Goal: Purchase product/service

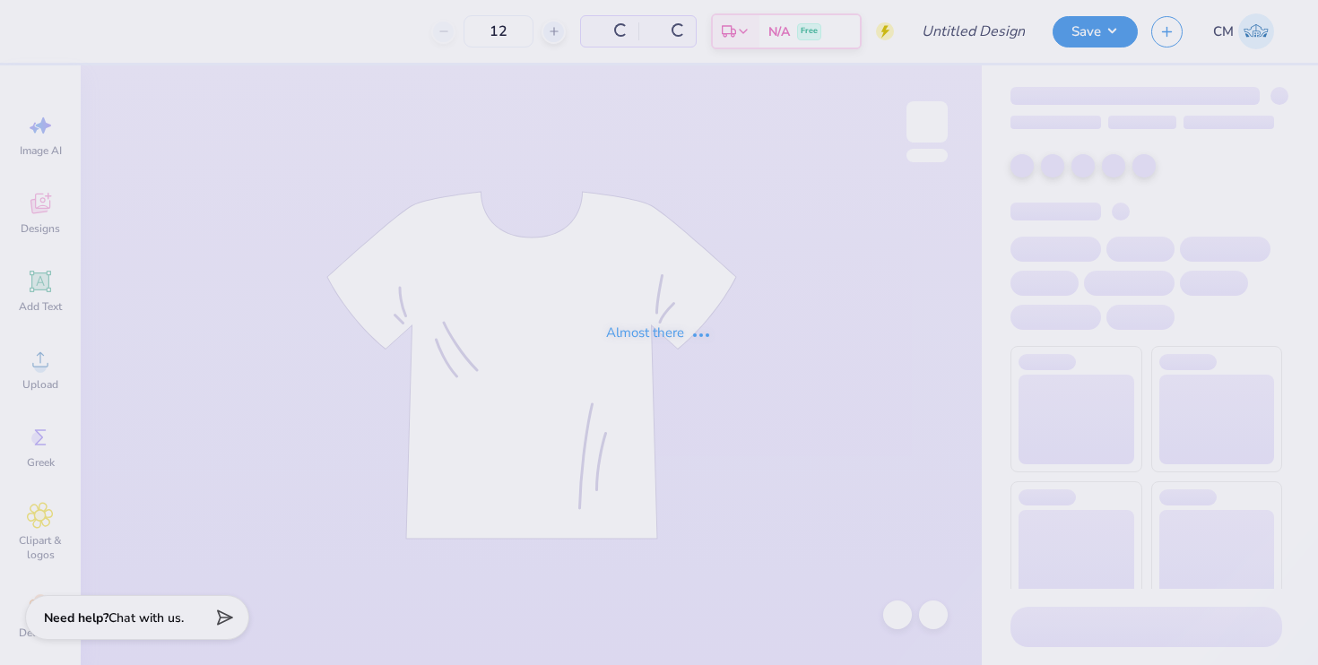
type input "Theta Philo Tanks"
type input "115"
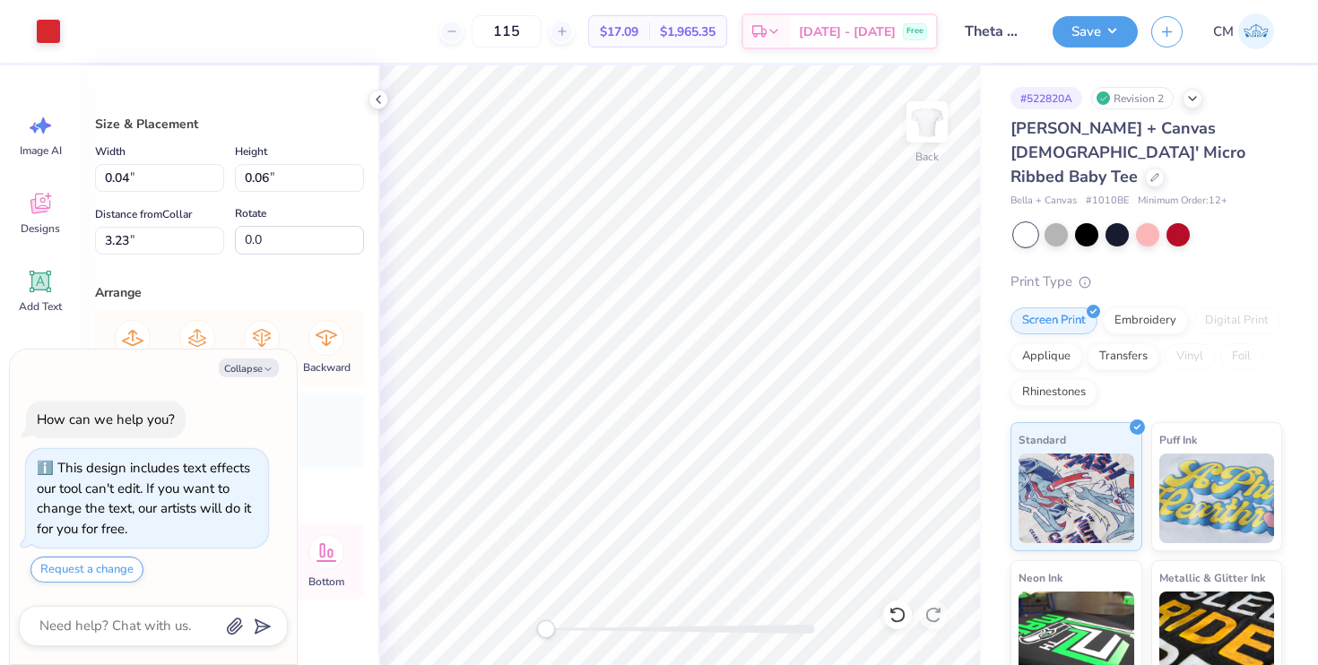
type textarea "x"
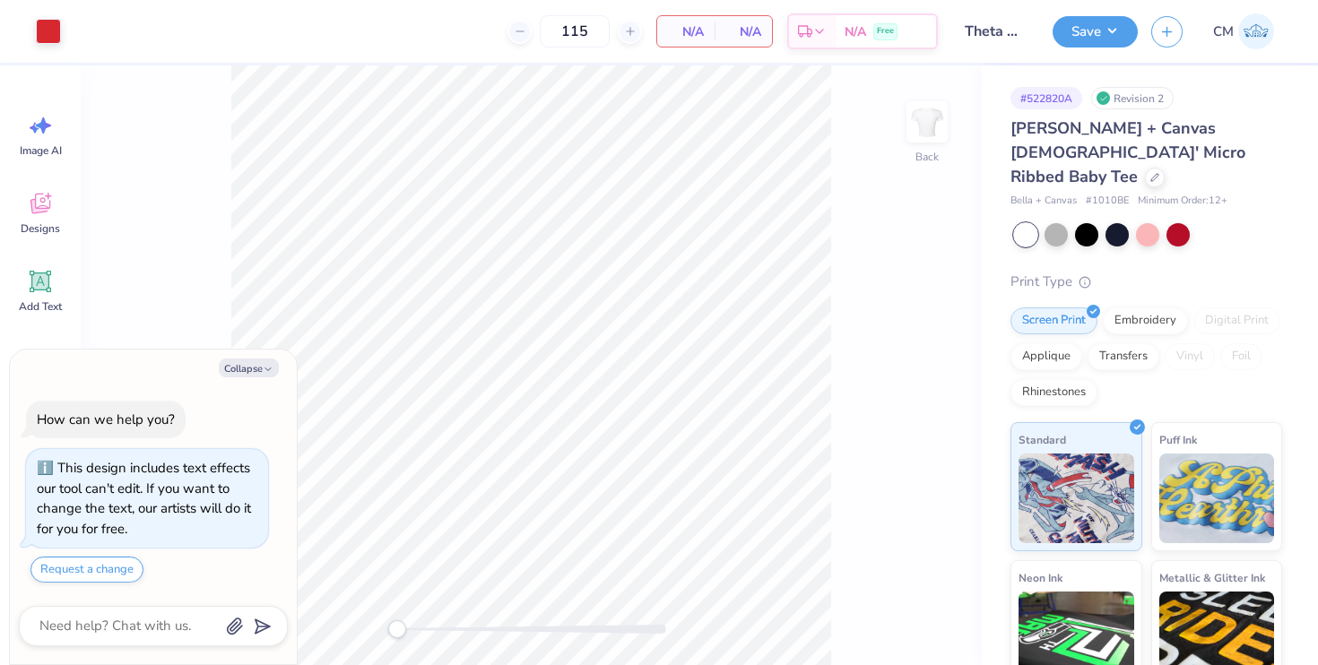
type textarea "x"
